Goal: Ask a question

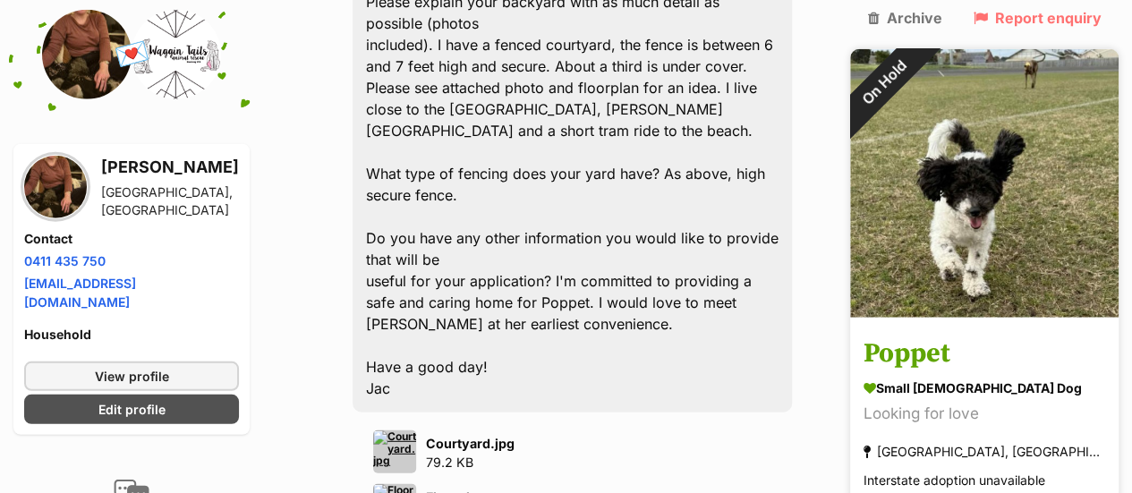
click at [959, 176] on img at bounding box center [984, 182] width 268 height 268
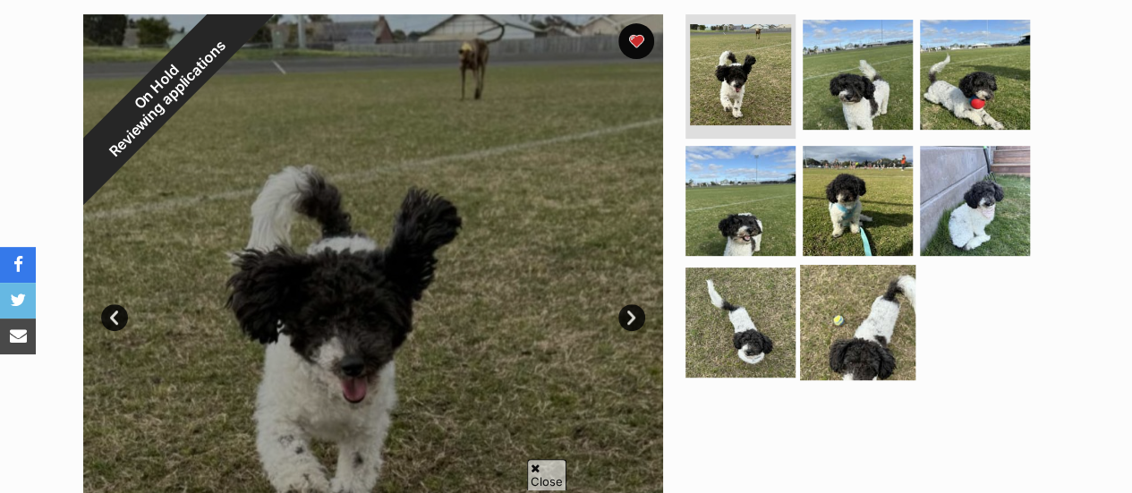
click at [817, 314] on img at bounding box center [857, 322] width 115 height 115
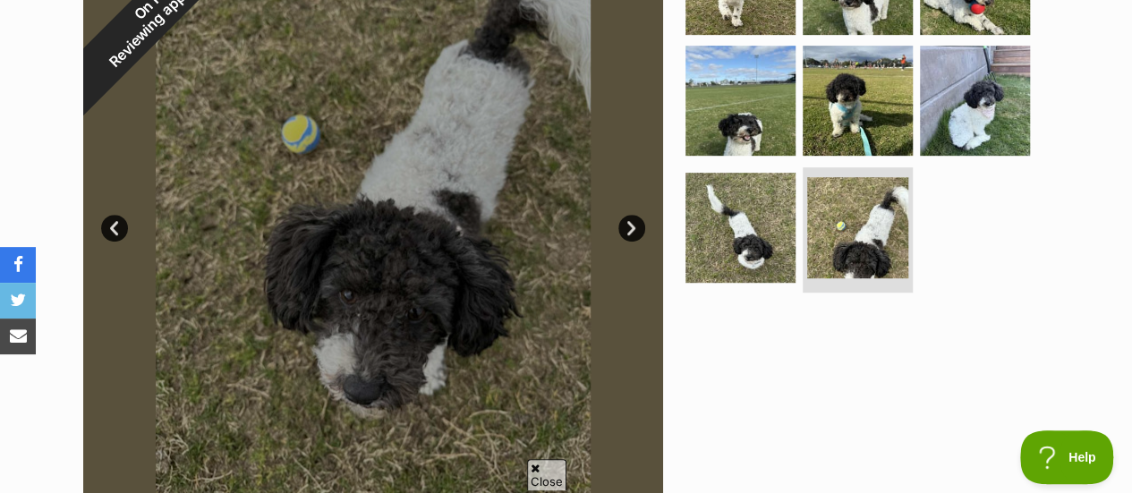
click at [120, 225] on link "Prev" at bounding box center [114, 228] width 27 height 27
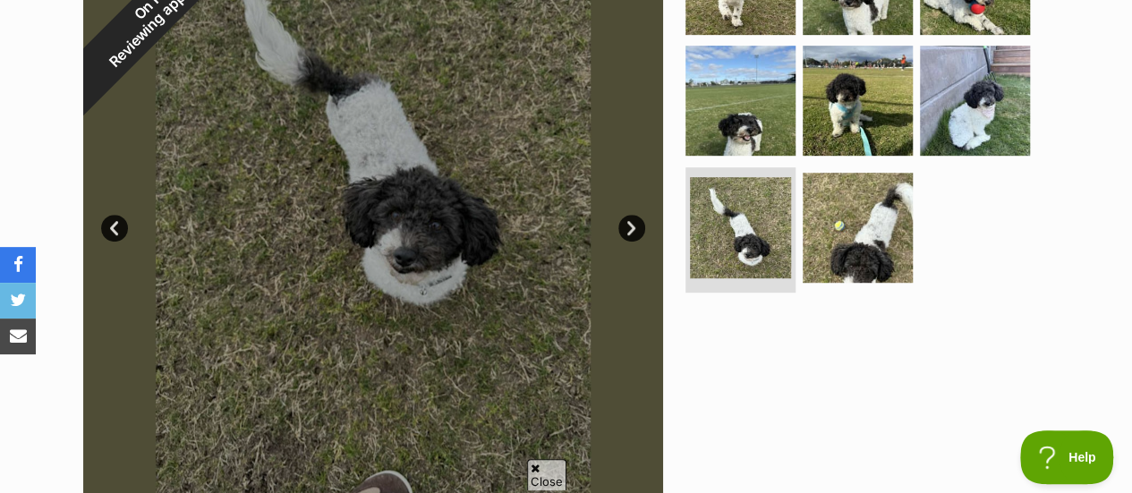
click at [120, 225] on link "Prev" at bounding box center [114, 228] width 27 height 27
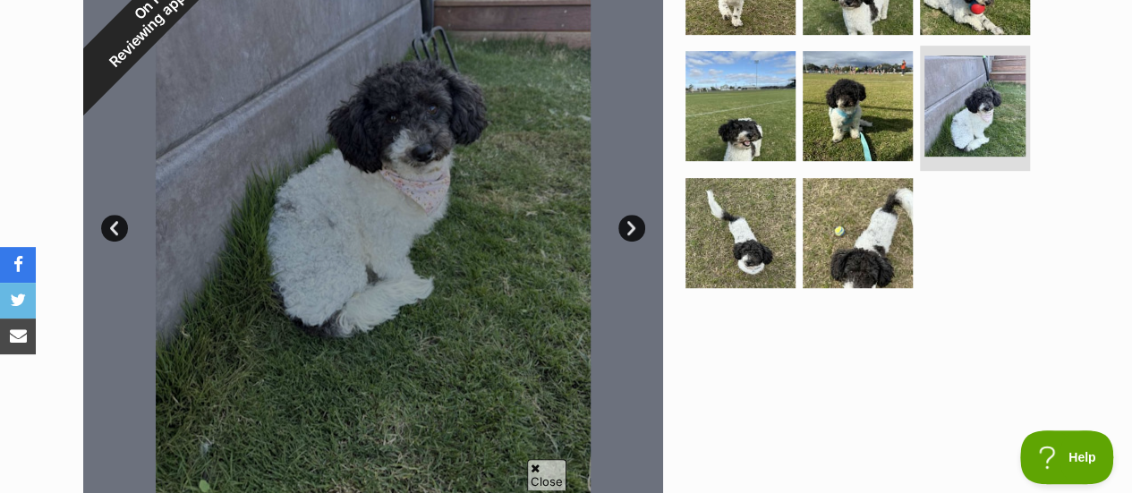
click at [120, 225] on link "Prev" at bounding box center [114, 228] width 27 height 27
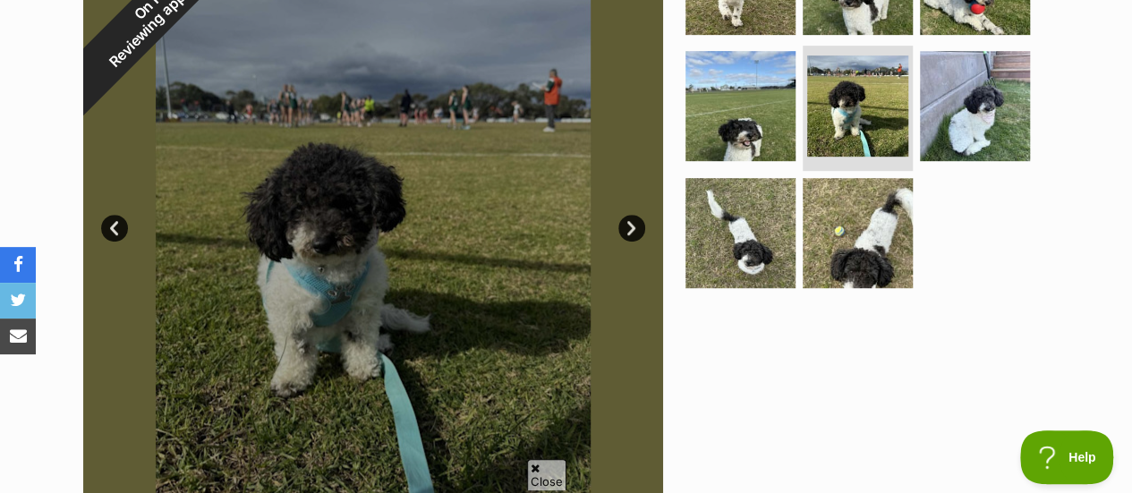
click at [120, 225] on link "Prev" at bounding box center [114, 228] width 27 height 27
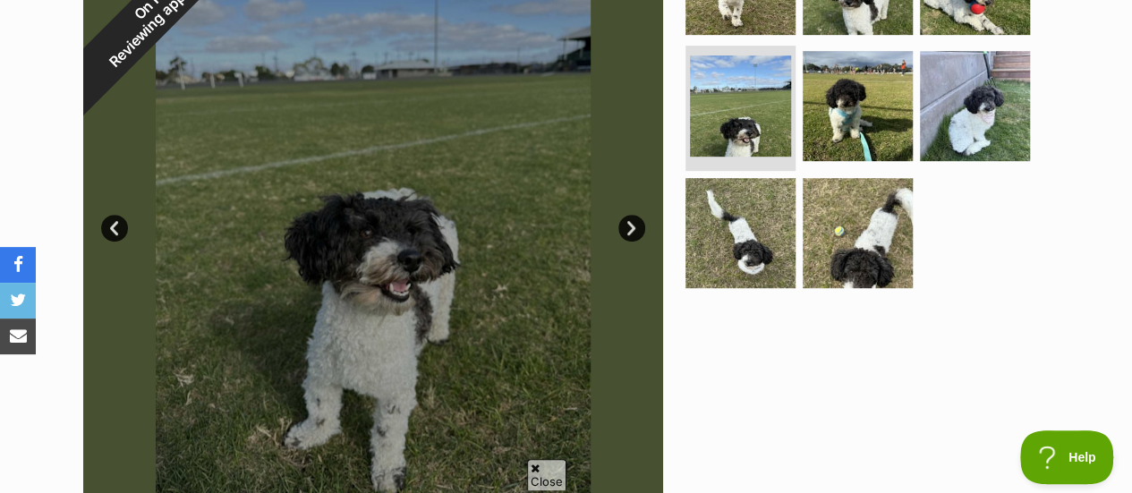
click at [120, 225] on link "Prev" at bounding box center [114, 228] width 27 height 27
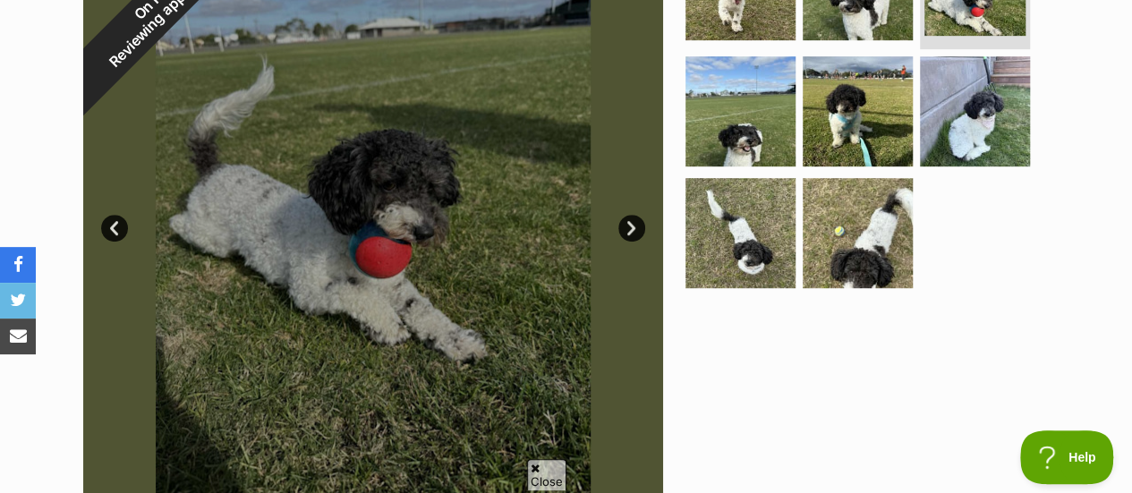
click at [120, 225] on link "Prev" at bounding box center [114, 228] width 27 height 27
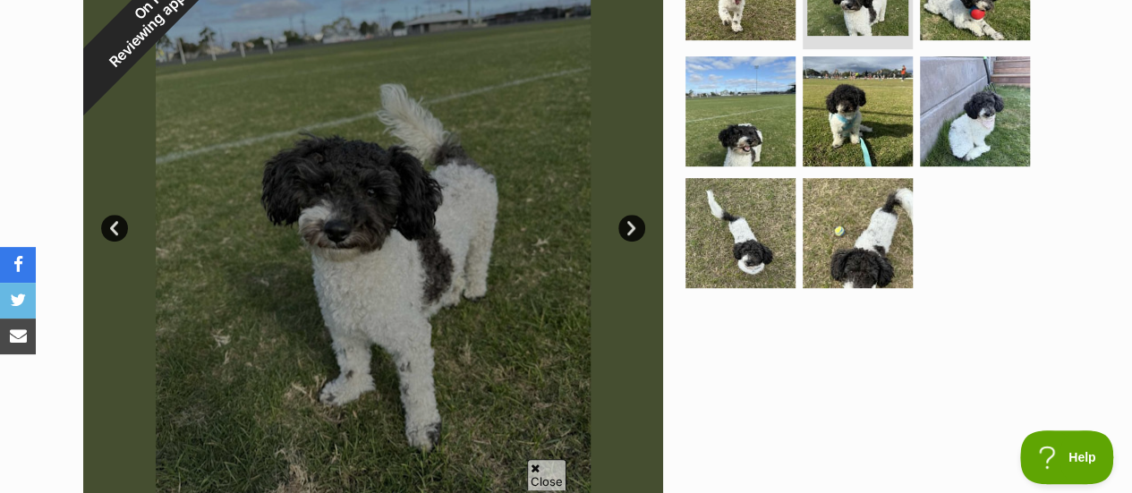
click at [120, 225] on link "Prev" at bounding box center [114, 228] width 27 height 27
